Goal: Register for event/course

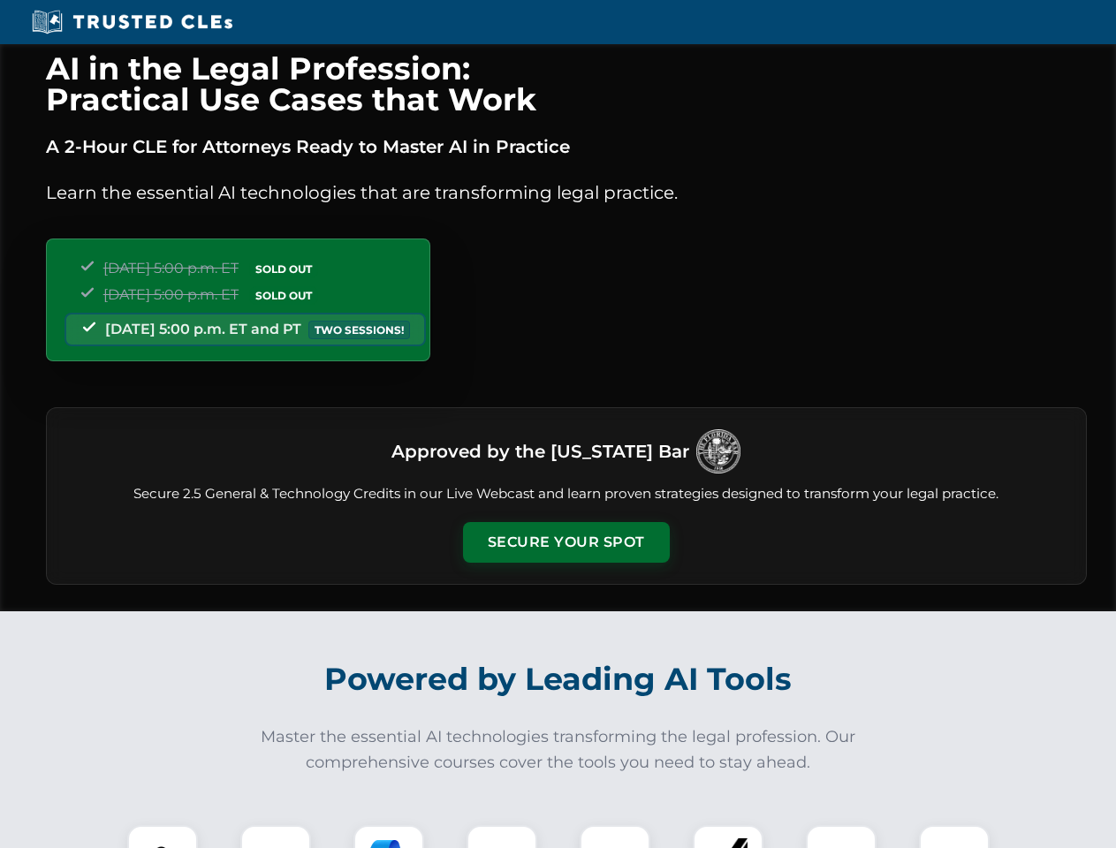
click at [566, 543] on button "Secure Your Spot" at bounding box center [566, 542] width 207 height 41
click at [163, 837] on img at bounding box center [162, 860] width 51 height 51
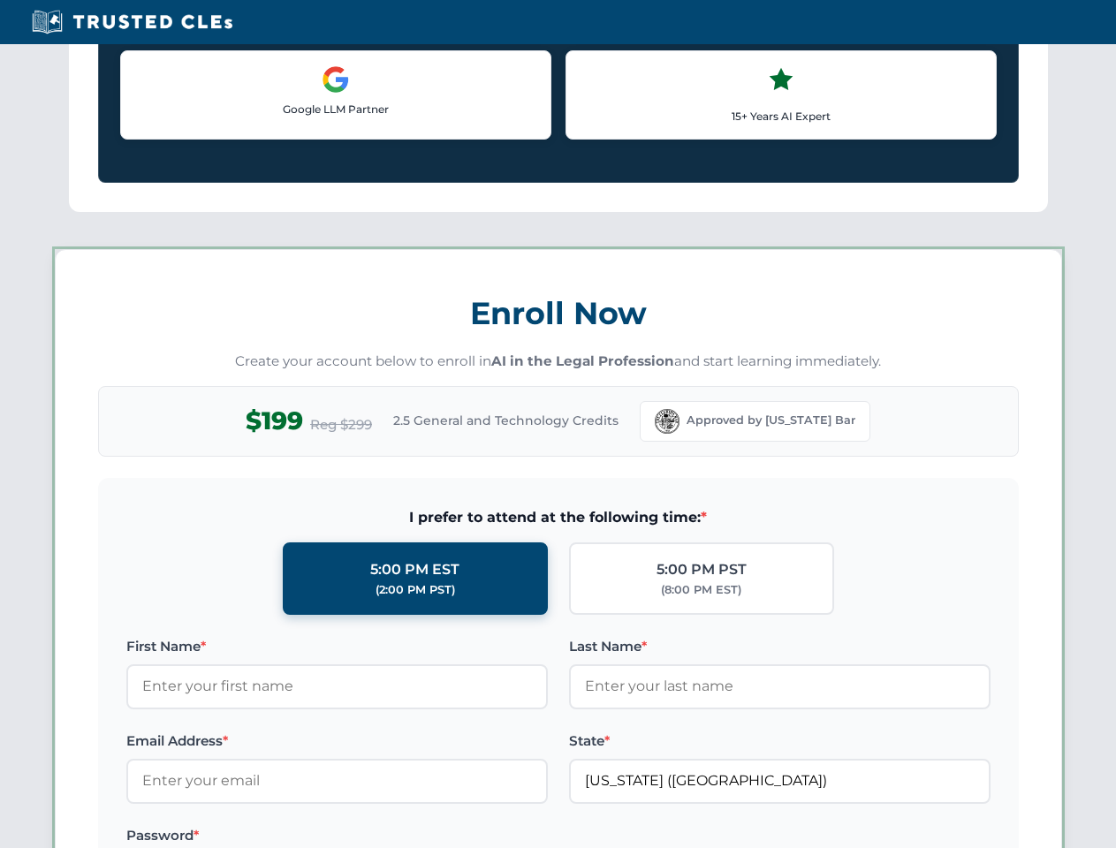
click at [389, 837] on label "Password *" at bounding box center [337, 835] width 422 height 21
